Goal: Transaction & Acquisition: Purchase product/service

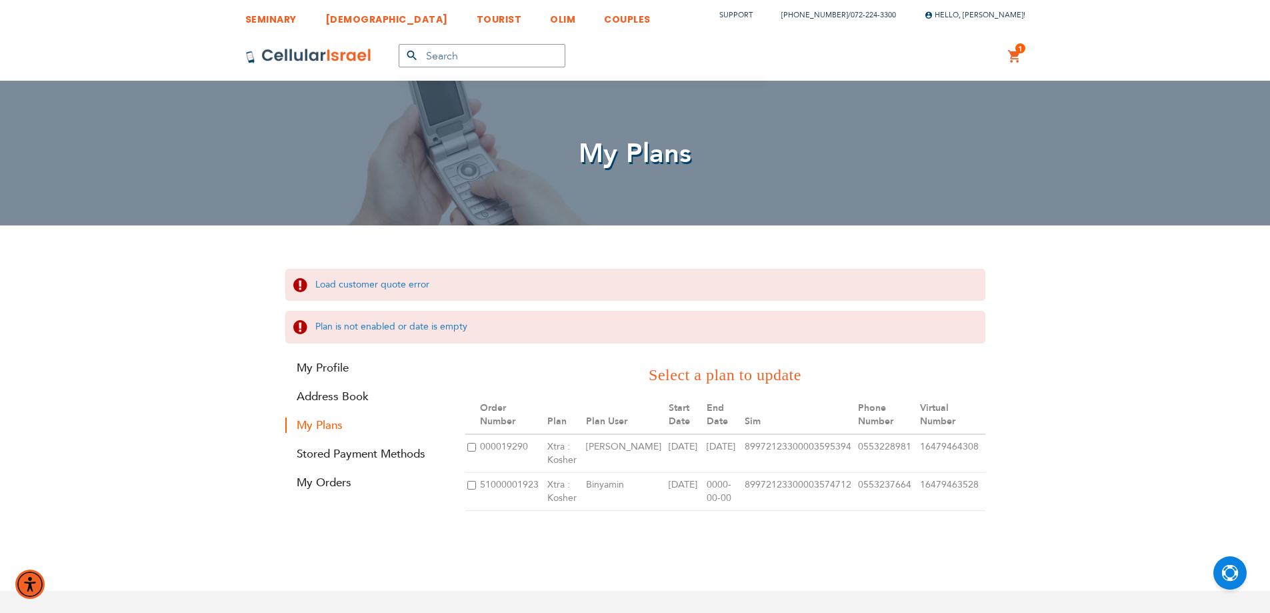
click at [1022, 63] on link "1 1 items My Cart" at bounding box center [1015, 57] width 15 height 16
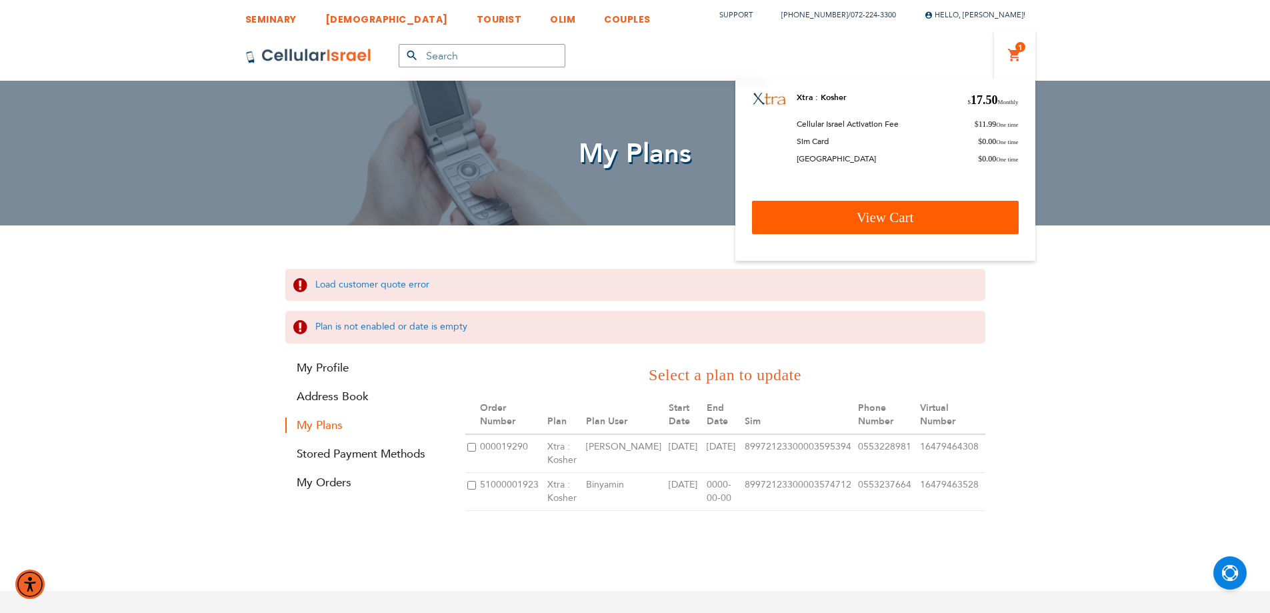
click at [901, 211] on span "View Cart" at bounding box center [885, 217] width 57 height 16
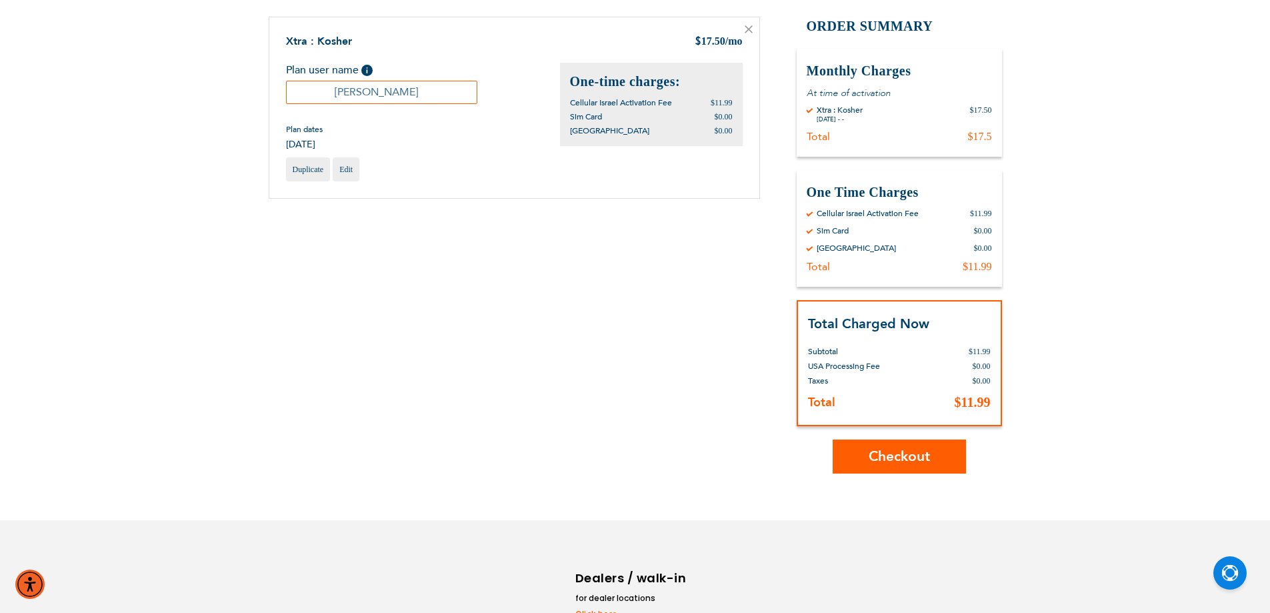
scroll to position [261, 0]
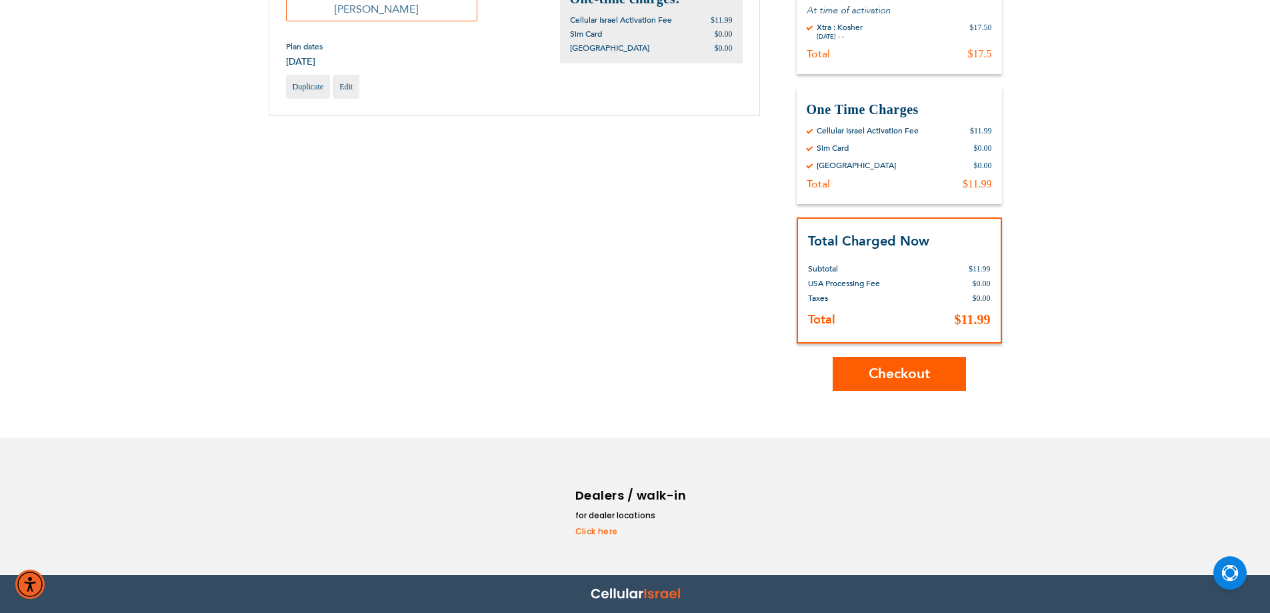
click at [875, 388] on button "Checkout" at bounding box center [899, 374] width 133 height 34
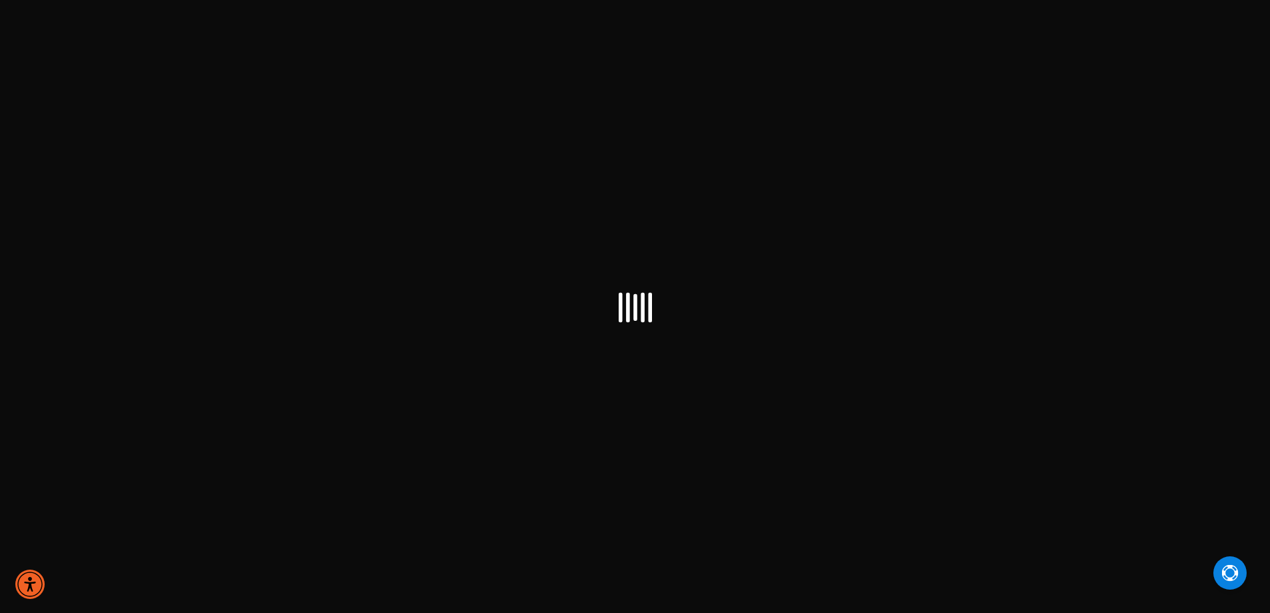
checkbox input "true"
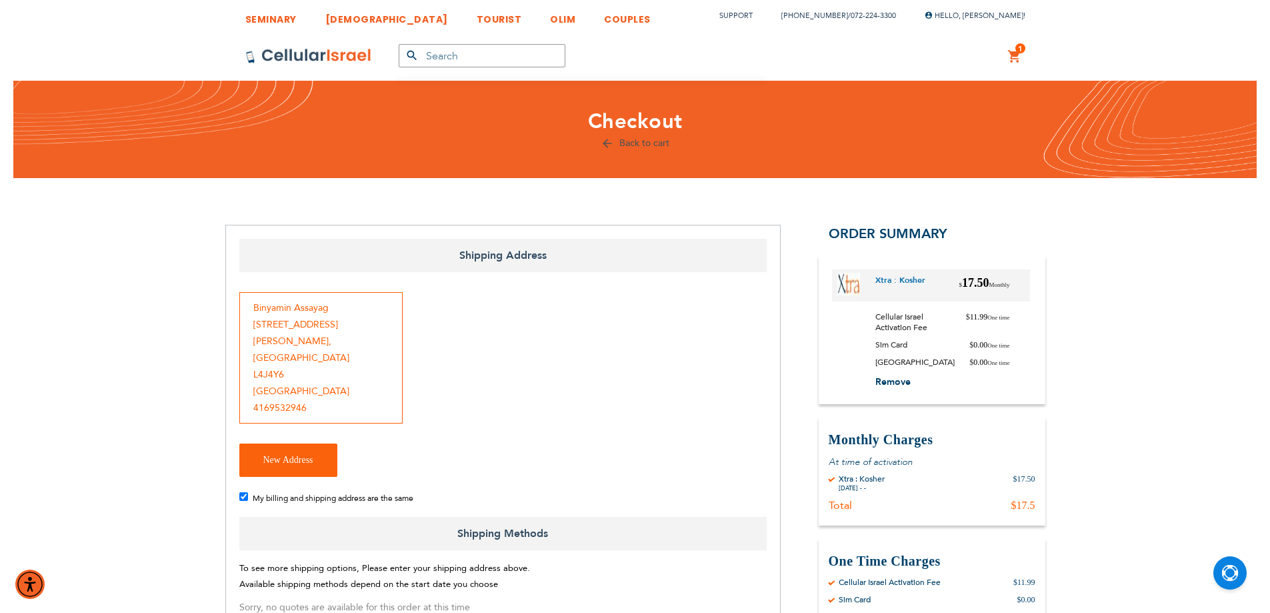
click at [345, 295] on div "Binyamin Assayag 167 rodeo drive Thornhill , Ontario L4J4Y6 Canada 4169532946" at bounding box center [320, 357] width 163 height 131
click at [364, 346] on div "Binyamin Assayag 167 rodeo drive Thornhill , Ontario L4J4Y6 Canada 4169532946" at bounding box center [320, 357] width 163 height 131
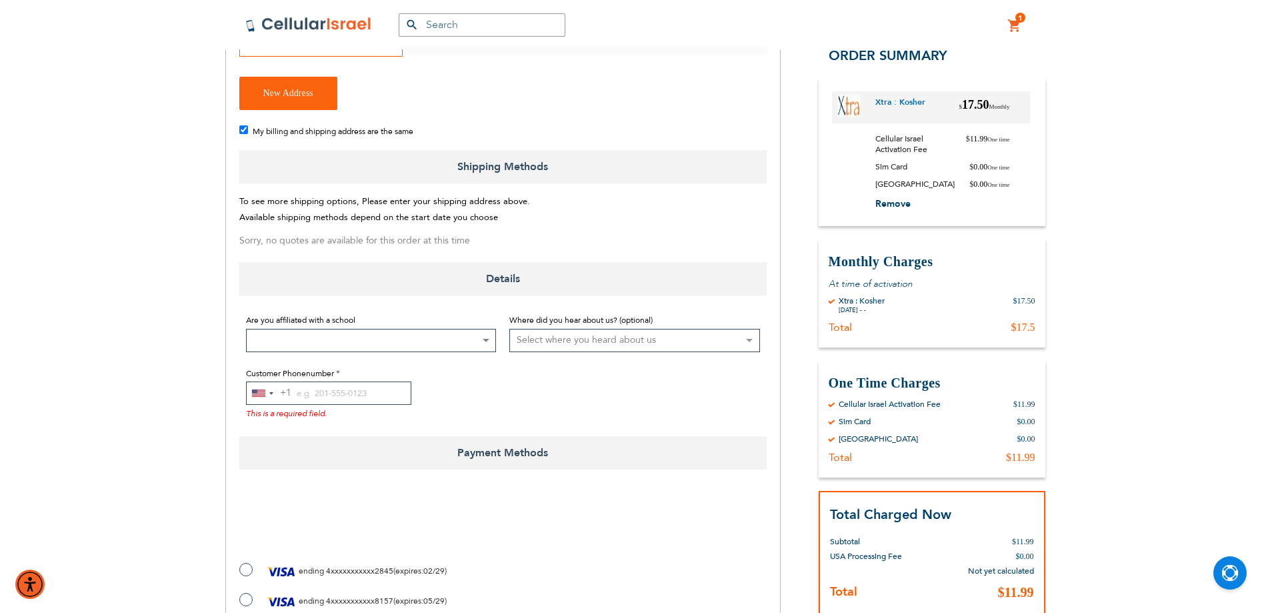
scroll to position [400, 0]
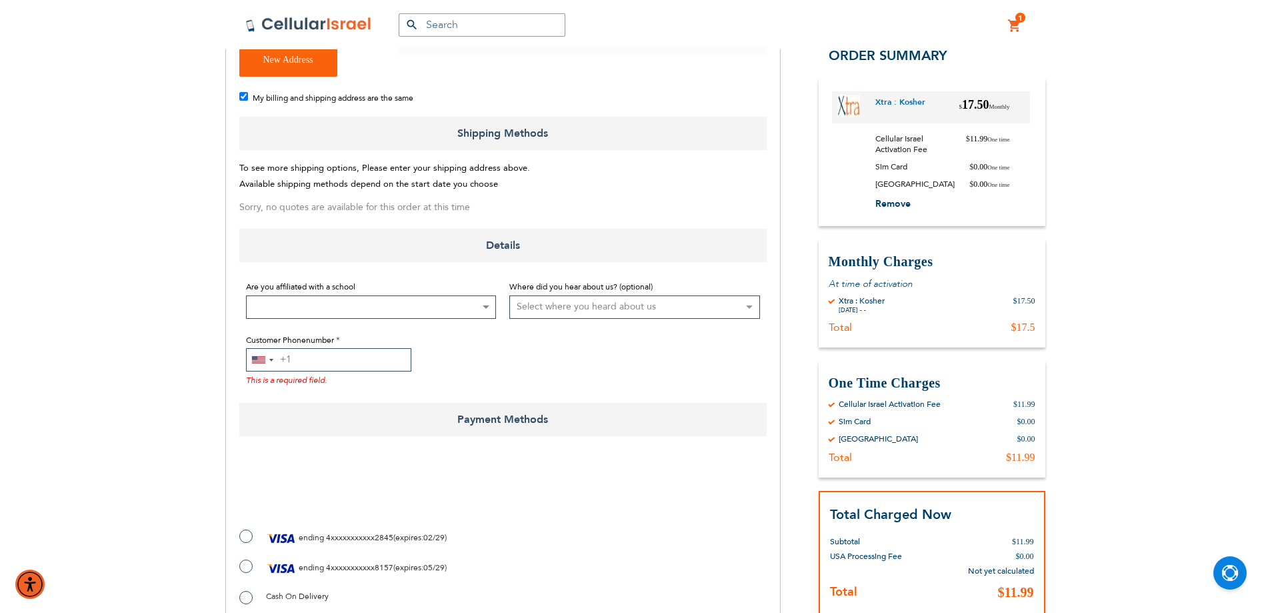
click at [366, 348] on input "Customer Phonenumber" at bounding box center [328, 359] width 165 height 23
type input "972"
click at [277, 349] on button "United States +1 +1" at bounding box center [269, 360] width 45 height 22
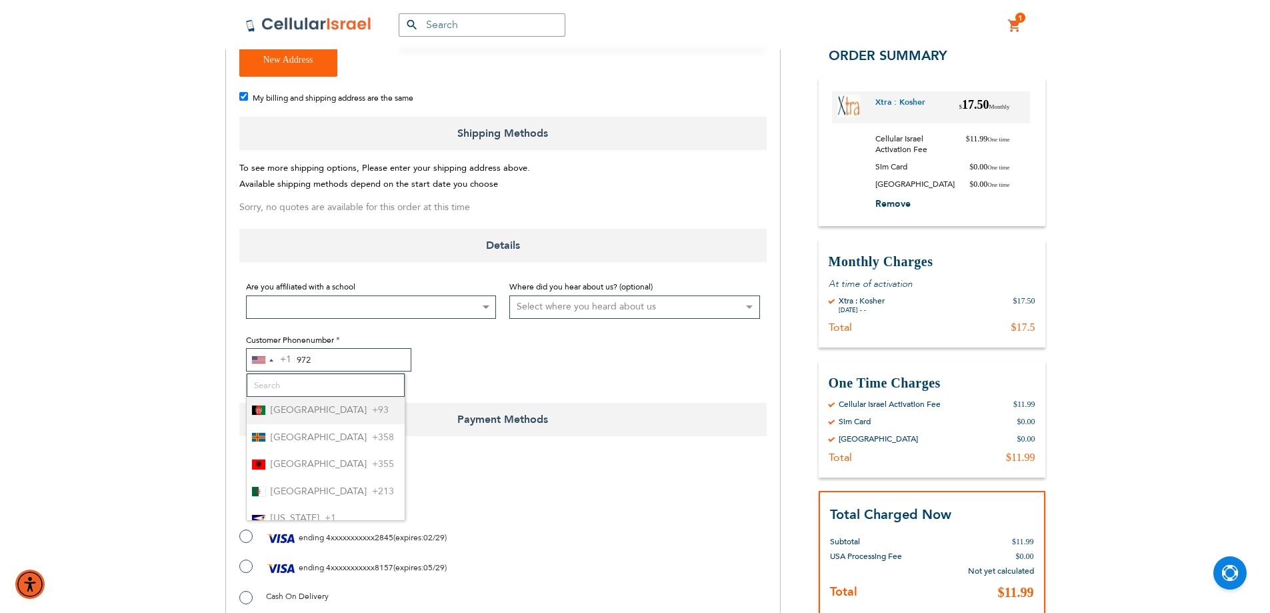
drag, startPoint x: 331, startPoint y: 330, endPoint x: 234, endPoint y: 357, distance: 100.5
click at [234, 357] on div "Shipping Address Binyamin Assayag 167 rodeo drive Thornhill , Ontario L4J4Y6 Ca…" at bounding box center [502, 331] width 555 height 1012
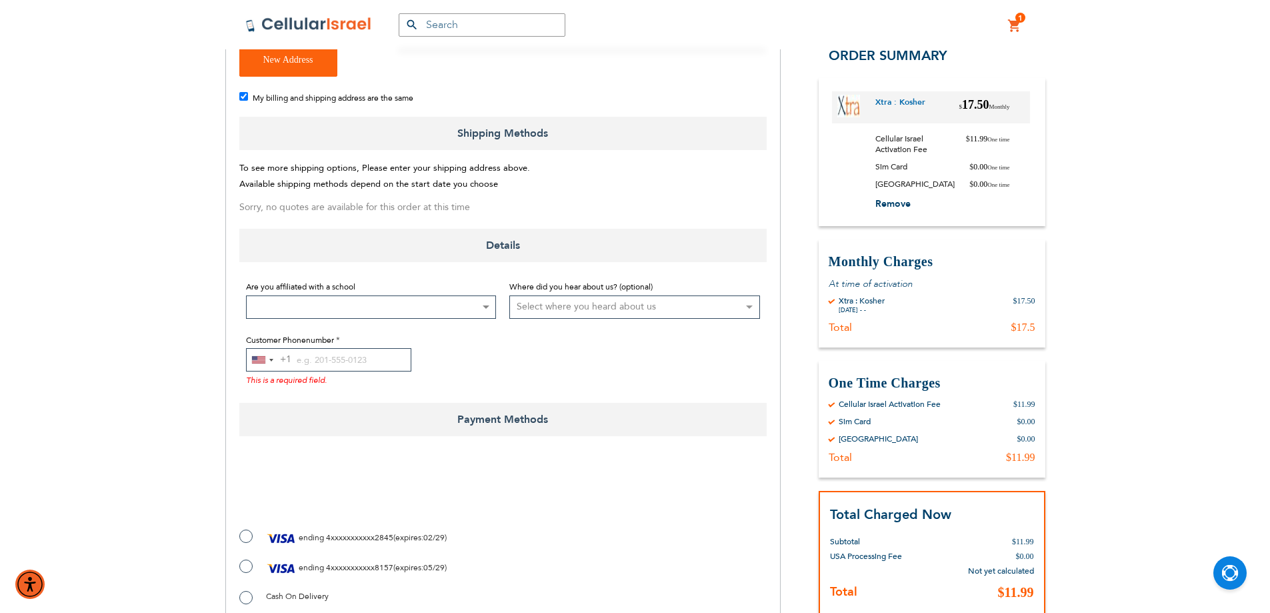
drag, startPoint x: 248, startPoint y: 331, endPoint x: 247, endPoint y: 338, distance: 7.4
click at [248, 349] on div "United States +1" at bounding box center [262, 360] width 31 height 22
type input "972"
click at [334, 397] on li "Israel +972" at bounding box center [326, 410] width 158 height 27
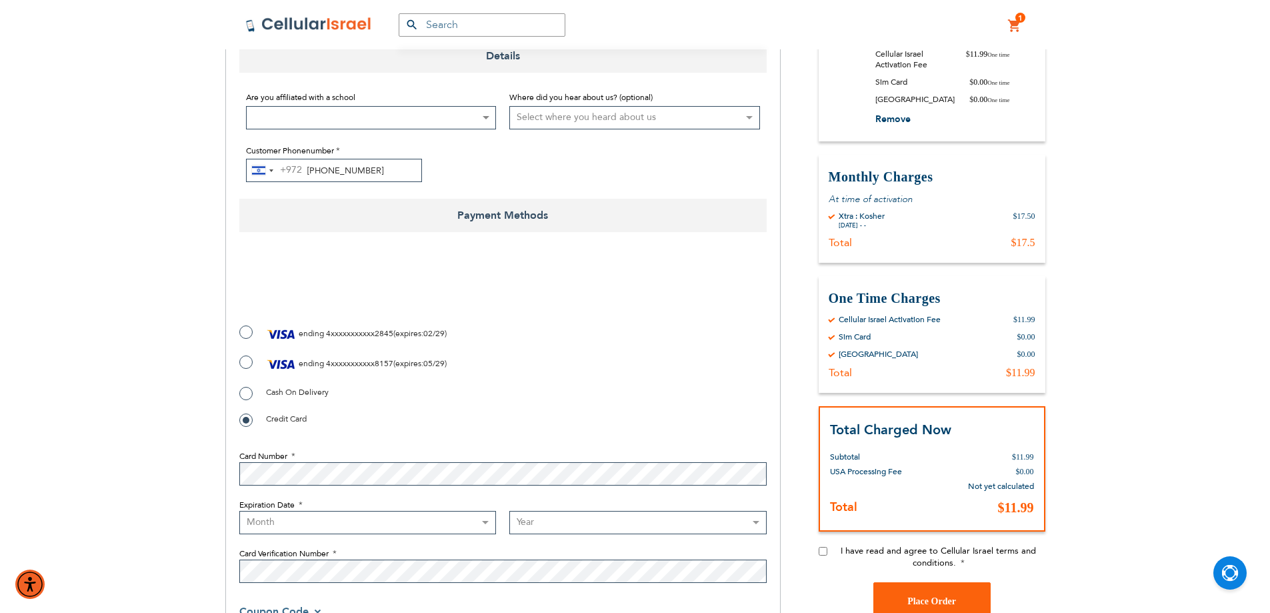
scroll to position [600, 0]
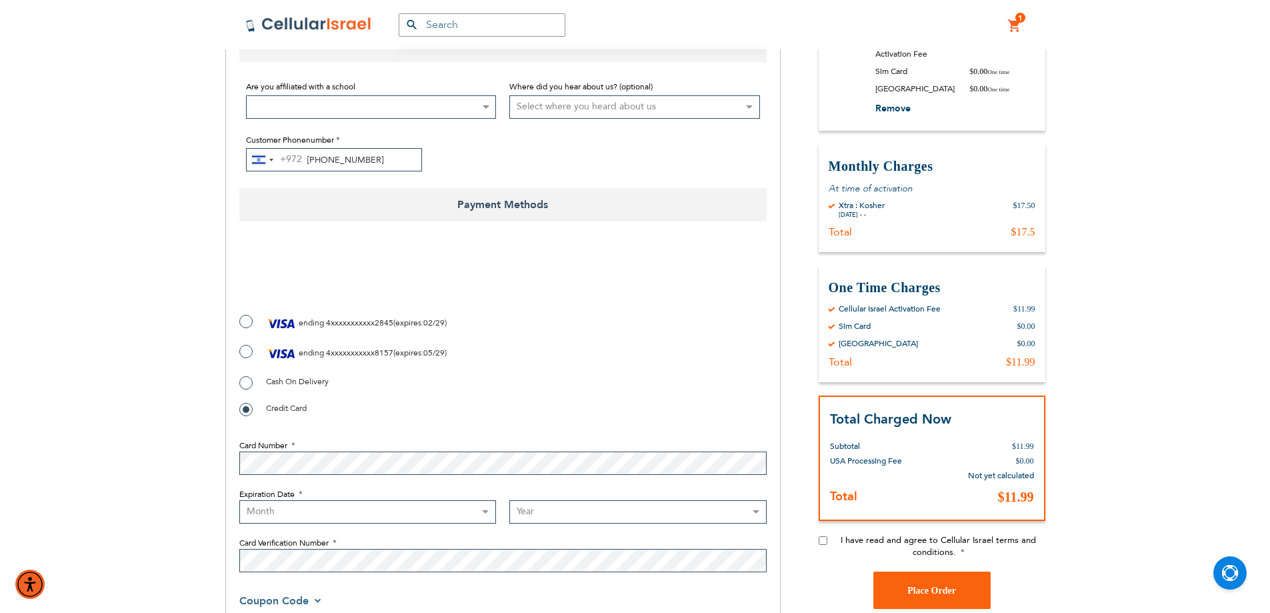
type input "72-224-3300"
click at [388, 95] on span at bounding box center [371, 106] width 251 height 23
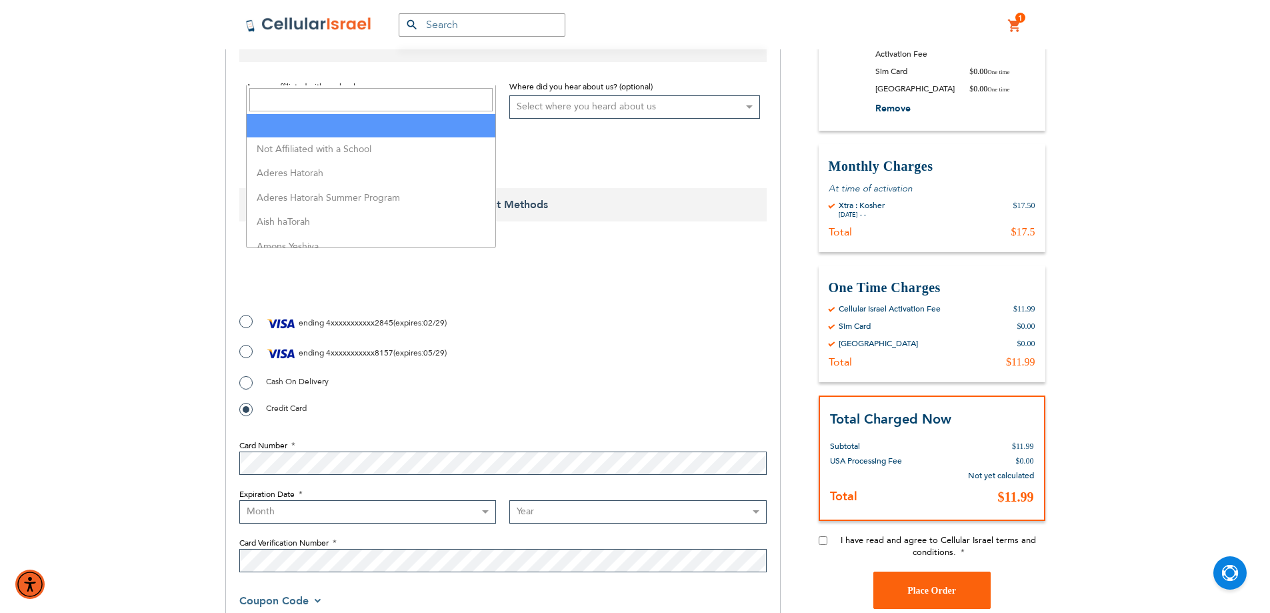
click at [333, 99] on input "Search" at bounding box center [371, 99] width 244 height 23
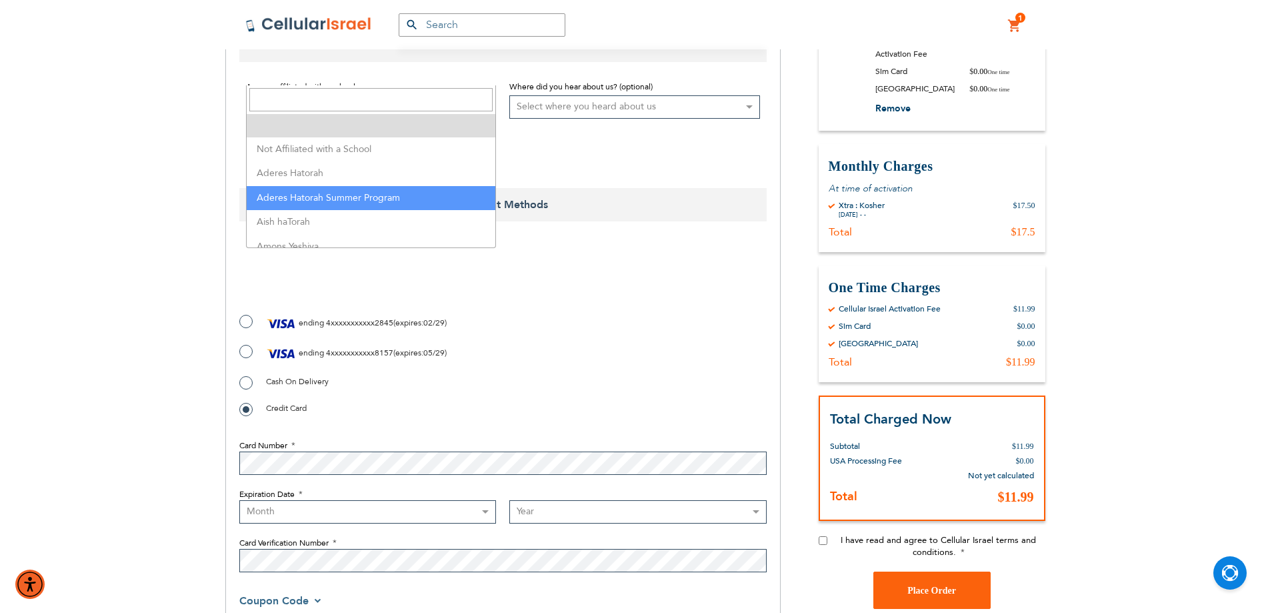
click at [657, 251] on div at bounding box center [502, 277] width 527 height 52
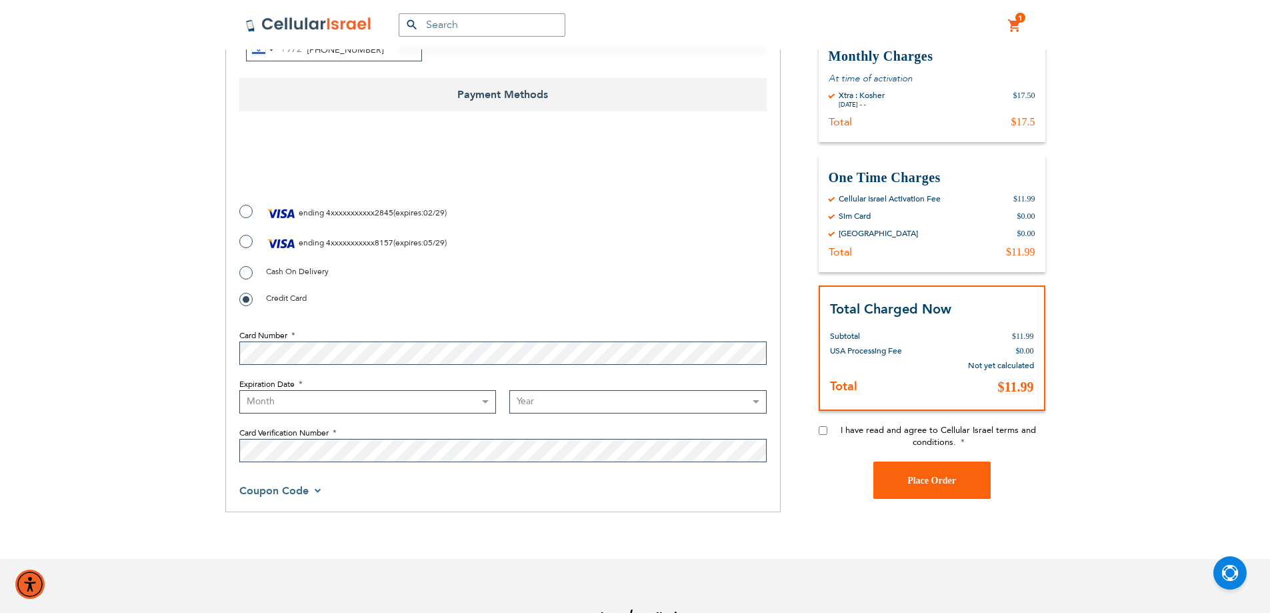
scroll to position [733, 0]
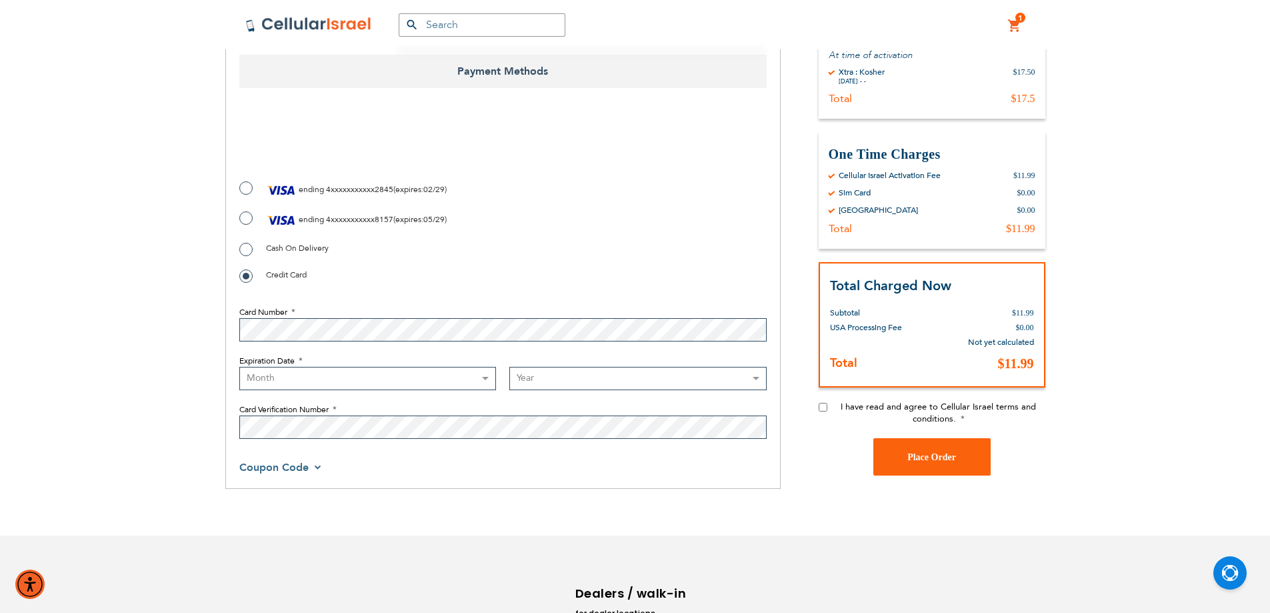
click at [242, 210] on label "ending 4xxxxxxxxxxx8157 ( expires : 05/29 )" at bounding box center [342, 220] width 207 height 20
radio input "true"
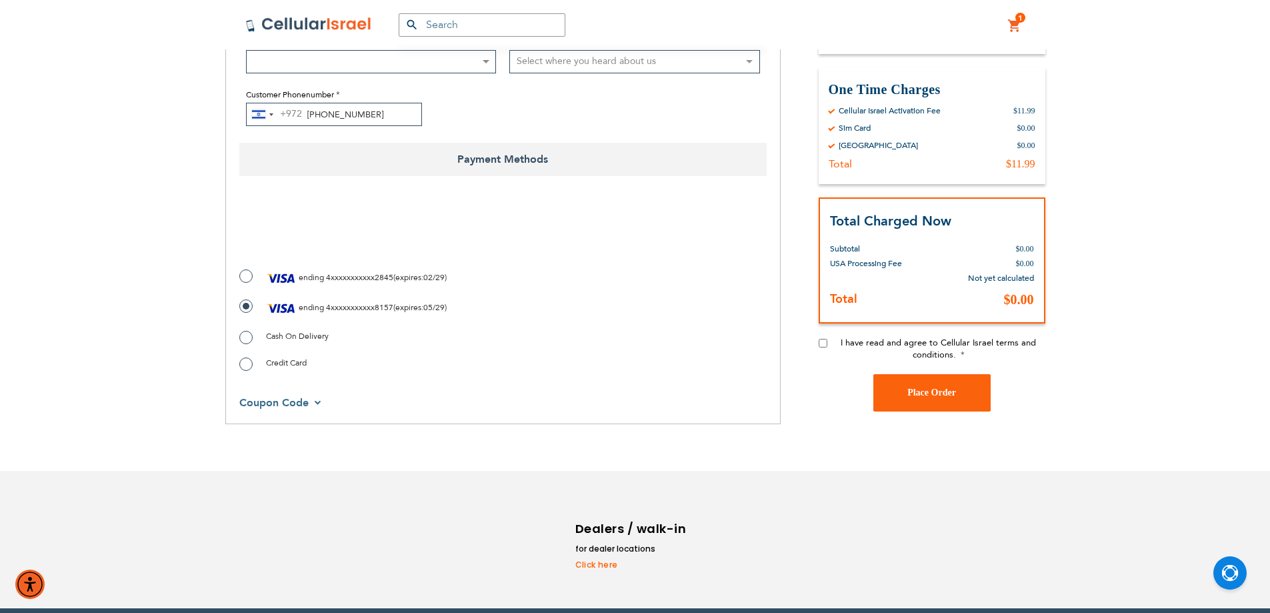
checkbox input "true"
click at [817, 303] on div "Shipping Address Binyamin Assayag 167 rodeo drive Thornhill , Ontario L4J4Y6 Ca…" at bounding box center [635, 1] width 820 height 845
click at [824, 338] on input "I have read and agree to Cellular Israel terms and conditions." at bounding box center [823, 342] width 9 height 9
checkbox input "true"
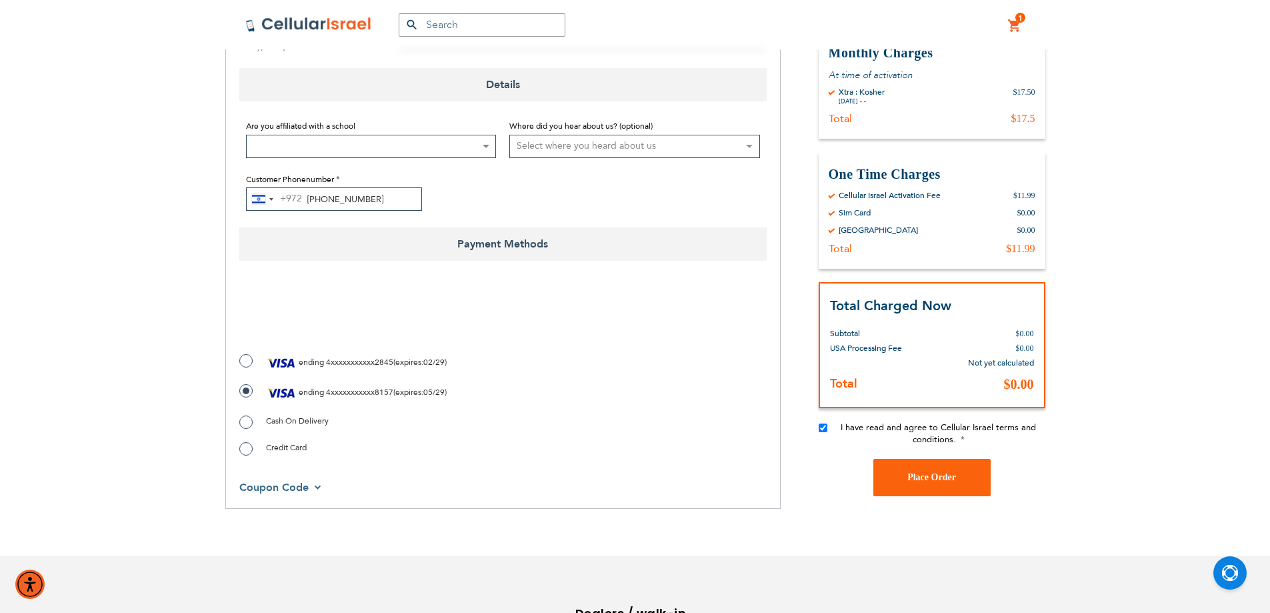
scroll to position [512, 0]
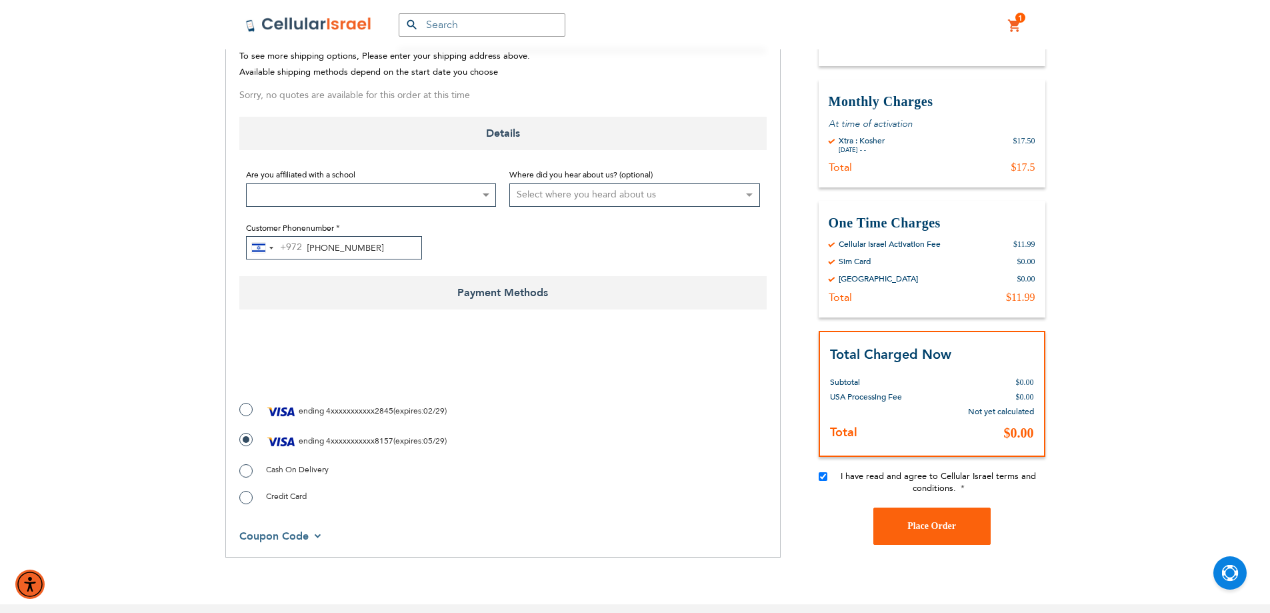
click at [1017, 21] on span "1 1 items" at bounding box center [1021, 18] width 10 height 10
